Goal: Information Seeking & Learning: Find specific fact

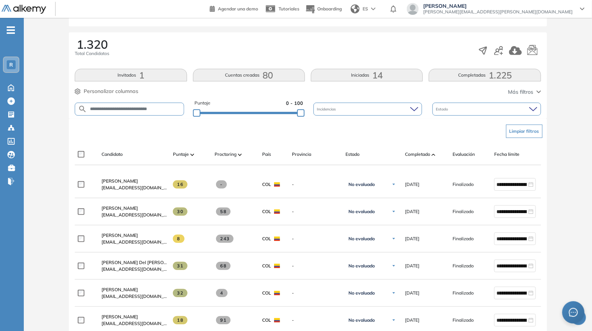
click at [284, 112] on div "**********" at bounding box center [308, 324] width 562 height 799
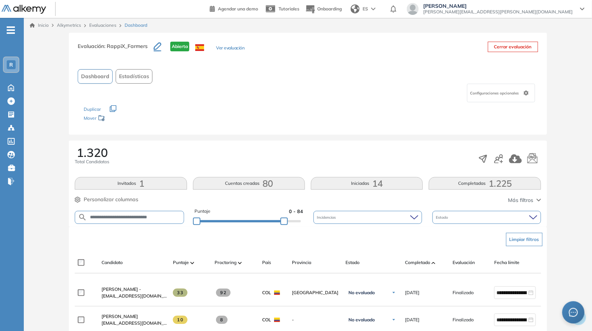
drag, startPoint x: 292, startPoint y: 223, endPoint x: 300, endPoint y: 220, distance: 8.1
click at [318, 220] on div "**********" at bounding box center [308, 217] width 466 height 19
click at [308, 167] on div "1.320 Total Candidatos" at bounding box center [308, 158] width 466 height 25
drag, startPoint x: 298, startPoint y: 220, endPoint x: 342, endPoint y: 226, distance: 44.2
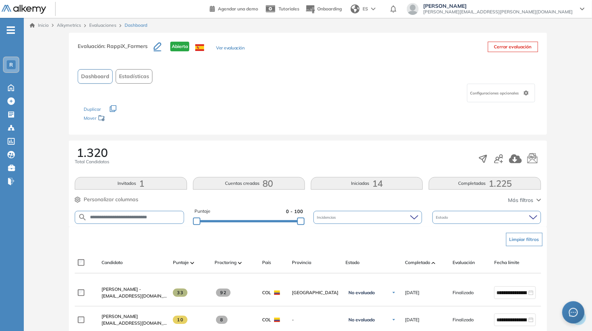
click at [270, 109] on div "Los siguientes tests ya no están disponibles o tienen una nueva versión Revisa …" at bounding box center [308, 113] width 448 height 23
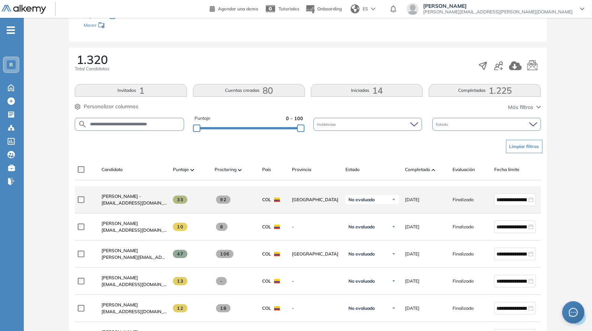
scroll to position [108, 0]
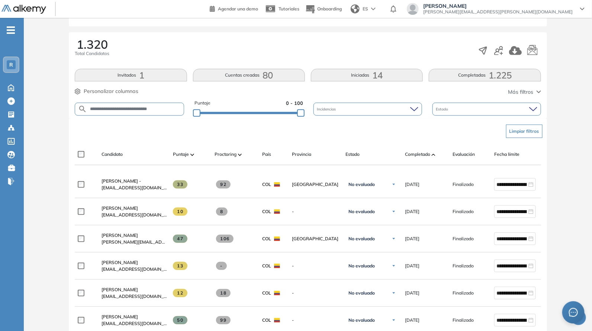
click at [435, 155] on img at bounding box center [433, 154] width 4 height 2
click at [414, 151] on span "Completado" at bounding box center [417, 154] width 25 height 7
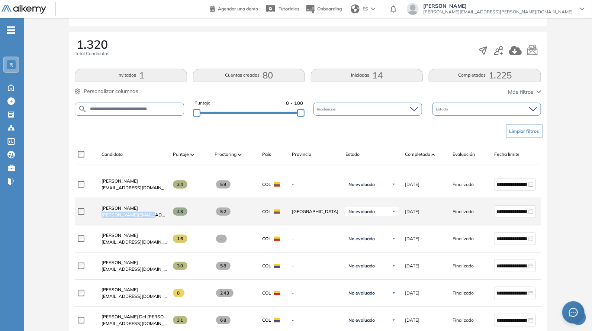
drag, startPoint x: 98, startPoint y: 222, endPoint x: 150, endPoint y: 219, distance: 51.4
click at [150, 219] on div "Yeison Jimenez [EMAIL_ADDRESS][DOMAIN_NAME]" at bounding box center [130, 211] width 71 height 25
click at [150, 218] on div "Yeison Jimenez [EMAIL_ADDRESS][DOMAIN_NAME]" at bounding box center [133, 211] width 65 height 13
drag, startPoint x: 98, startPoint y: 220, endPoint x: 158, endPoint y: 223, distance: 59.2
click at [158, 223] on div "Yeison Jimenez [EMAIL_ADDRESS][DOMAIN_NAME]" at bounding box center [130, 211] width 71 height 25
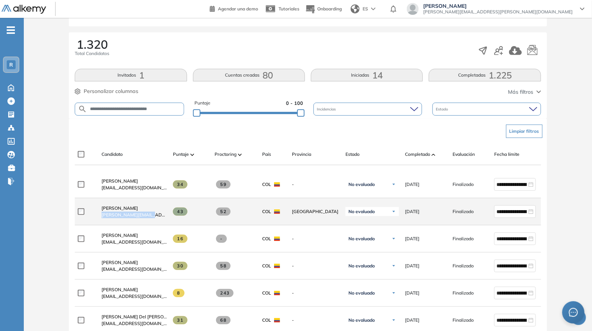
copy span "[PERSON_NAME][EMAIL_ADDRESS][DOMAIN_NAME]"
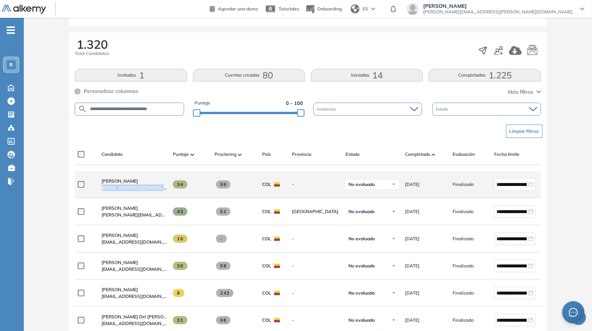
drag, startPoint x: 101, startPoint y: 191, endPoint x: 155, endPoint y: 197, distance: 54.2
click at [158, 197] on div "[PERSON_NAME] [EMAIL_ADDRESS][DOMAIN_NAME]" at bounding box center [130, 184] width 71 height 25
copy span "[EMAIL_ADDRESS][DOMAIN_NAME]"
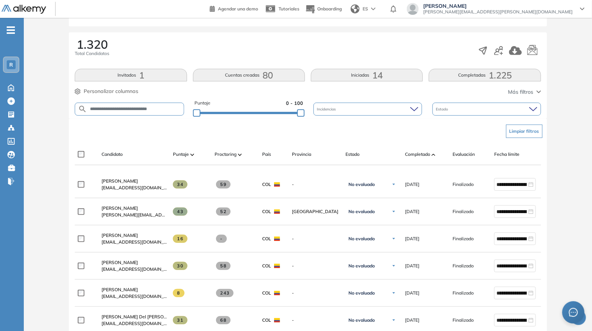
click at [149, 136] on div "Limpiar filtros" at bounding box center [309, 131] width 466 height 22
click at [284, 117] on div "Puntaje 0 - 100" at bounding box center [248, 109] width 109 height 19
click at [283, 116] on div "Puntaje 0 - 100" at bounding box center [248, 109] width 109 height 19
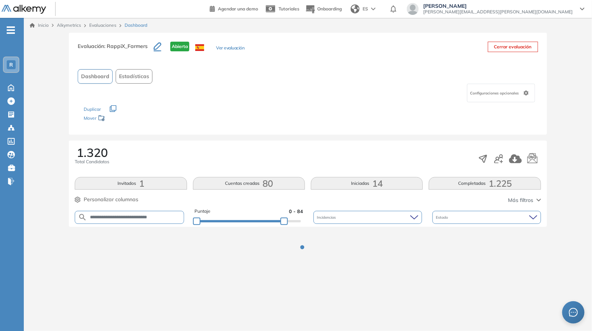
click at [284, 113] on div "**********" at bounding box center [308, 156] width 562 height 246
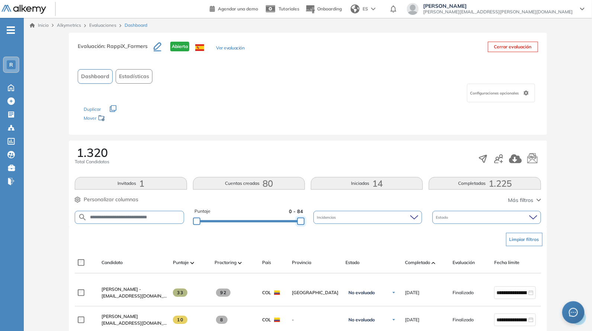
drag, startPoint x: 287, startPoint y: 220, endPoint x: 299, endPoint y: 168, distance: 53.0
click at [322, 222] on div "**********" at bounding box center [308, 217] width 466 height 19
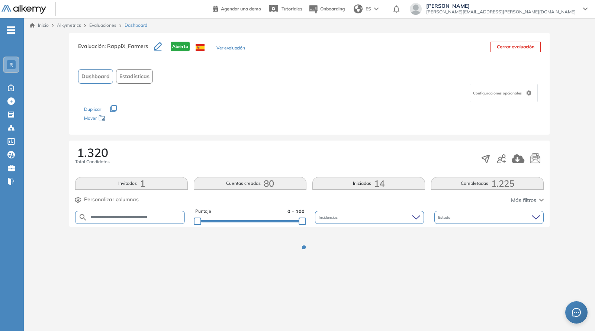
click at [278, 133] on div "Evaluación : RappiX_Farmers Abierta Ver evaluación Cerrar evaluación Dashboard …" at bounding box center [309, 84] width 480 height 102
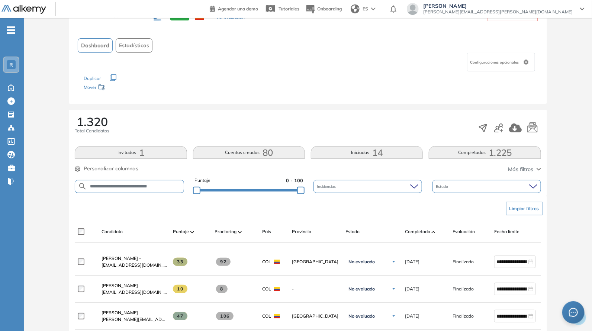
scroll to position [217, 0]
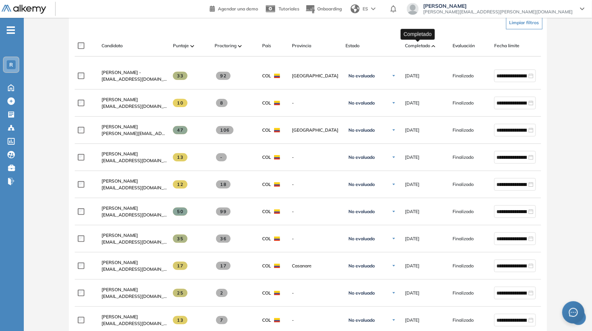
click at [427, 47] on span "Completado" at bounding box center [417, 45] width 25 height 7
click at [417, 43] on span "Completado" at bounding box center [417, 45] width 25 height 7
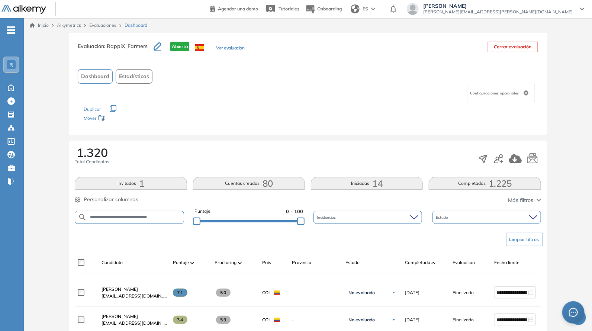
scroll to position [108, 0]
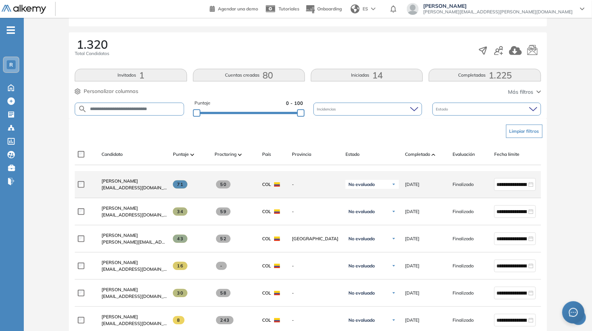
drag, startPoint x: 99, startPoint y: 189, endPoint x: 125, endPoint y: 193, distance: 26.4
click at [104, 189] on div "[PERSON_NAME] [EMAIL_ADDRESS][DOMAIN_NAME]" at bounding box center [130, 184] width 71 height 25
drag, startPoint x: 125, startPoint y: 193, endPoint x: 165, endPoint y: 197, distance: 40.3
click at [165, 197] on div "[PERSON_NAME] [EMAIL_ADDRESS][DOMAIN_NAME]" at bounding box center [130, 184] width 71 height 25
click at [93, 193] on div at bounding box center [87, 184] width 18 height 19
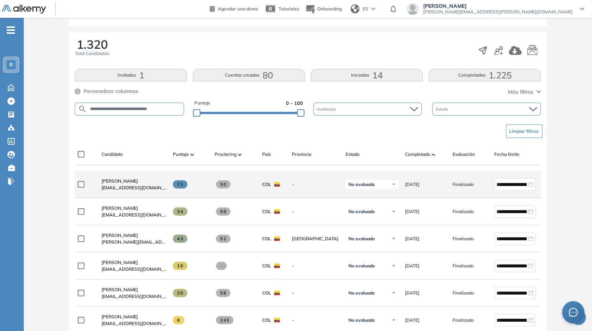
click at [95, 192] on div "[PERSON_NAME] [EMAIL_ADDRESS][DOMAIN_NAME]" at bounding box center [130, 184] width 71 height 25
drag, startPoint x: 97, startPoint y: 192, endPoint x: 172, endPoint y: 197, distance: 75.2
click at [172, 197] on div "**********" at bounding box center [324, 184] width 499 height 27
copy div "[EMAIL_ADDRESS][DOMAIN_NAME]"
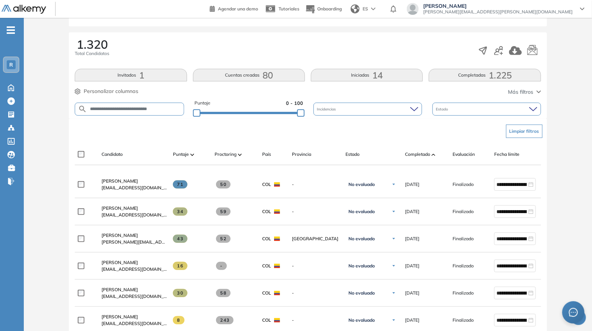
click at [106, 130] on div "Limpiar filtros" at bounding box center [309, 131] width 466 height 22
drag, startPoint x: 180, startPoint y: 136, endPoint x: 279, endPoint y: 132, distance: 99.3
click at [181, 135] on div "Limpiar filtros" at bounding box center [309, 131] width 466 height 22
drag, startPoint x: 301, startPoint y: 114, endPoint x: 292, endPoint y: 115, distance: 9.4
click at [292, 115] on div at bounding box center [291, 112] width 7 height 7
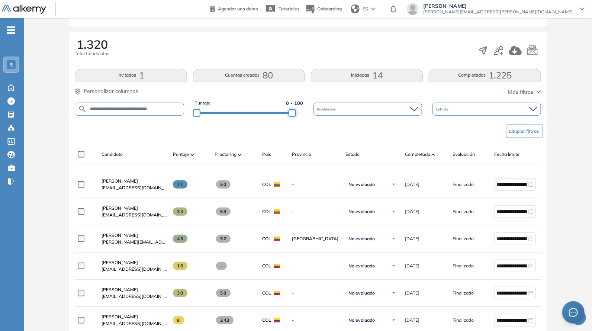
scroll to position [0, 0]
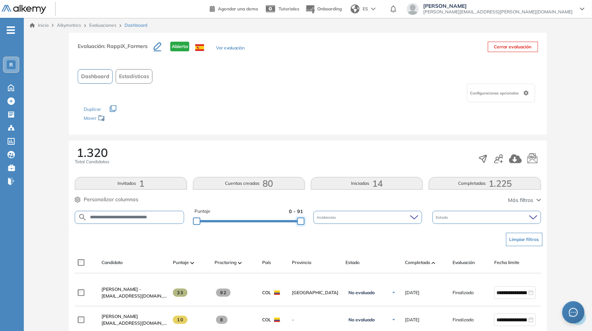
drag, startPoint x: 294, startPoint y: 221, endPoint x: 312, endPoint y: 205, distance: 24.5
click at [315, 219] on div "**********" at bounding box center [308, 217] width 466 height 19
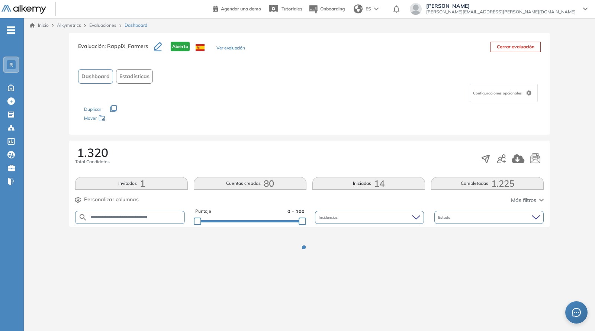
click at [303, 154] on div "1.320 Total Candidatos" at bounding box center [309, 158] width 468 height 25
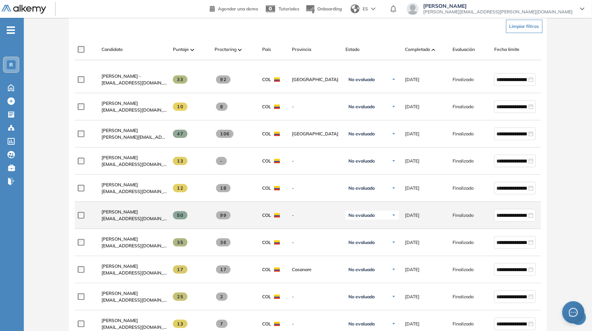
scroll to position [217, 0]
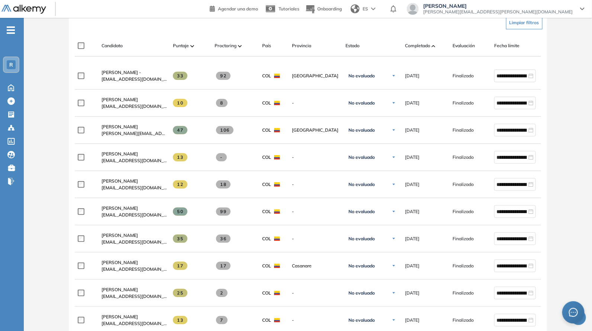
click at [411, 43] on span "Completado" at bounding box center [417, 45] width 25 height 7
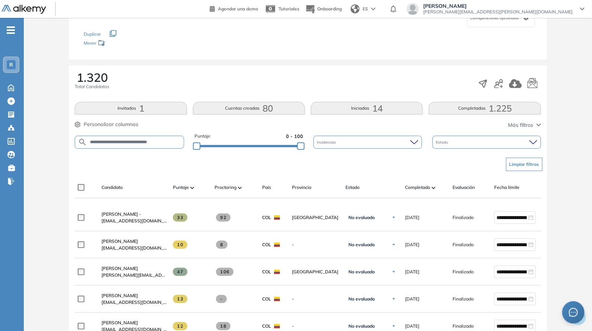
scroll to position [108, 0]
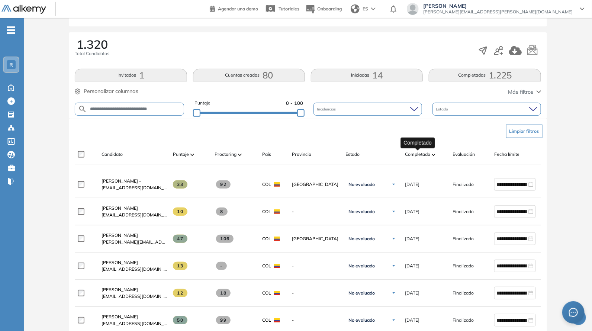
click at [415, 151] on span "Completado" at bounding box center [417, 154] width 25 height 7
